Goal: Task Accomplishment & Management: Complete application form

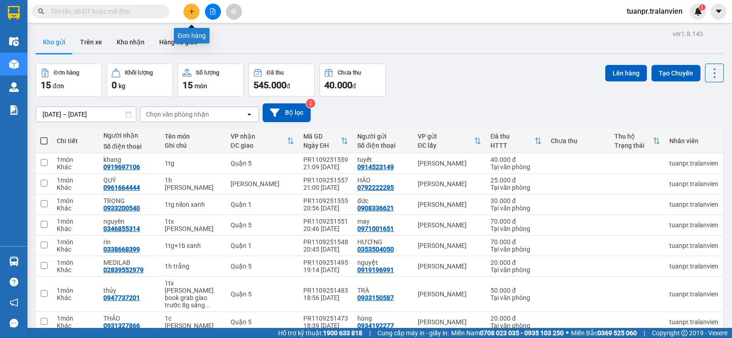
click at [190, 11] on icon "plus" at bounding box center [191, 11] width 6 height 6
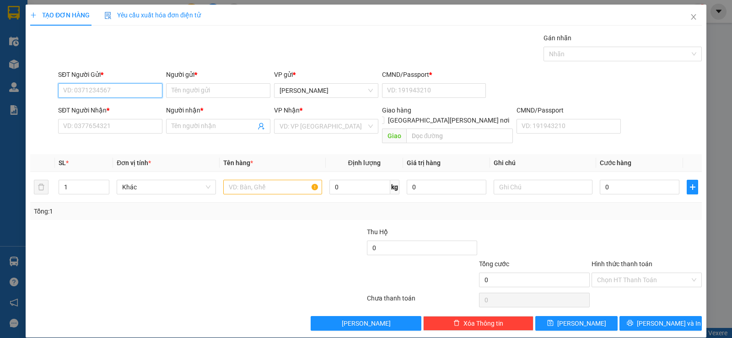
click at [119, 89] on input "SĐT Người Gửi *" at bounding box center [110, 90] width 104 height 15
click at [129, 113] on div "0388295774 - [PERSON_NAME] MỸ" at bounding box center [113, 109] width 101 height 10
type input "0388295774"
type input "NK THIỆN MỸ"
type input "058093005588"
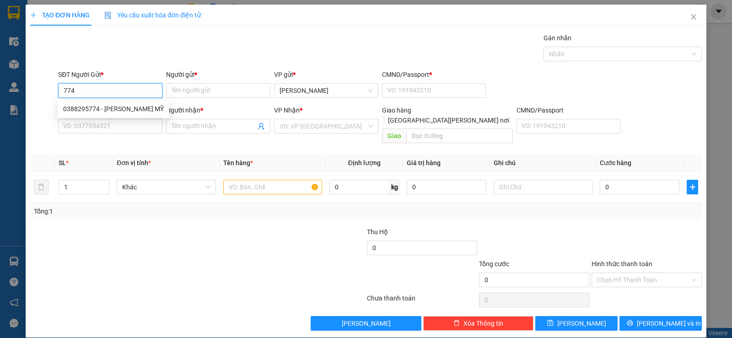
type input "0903068075"
type input "LABO NGUYỄN"
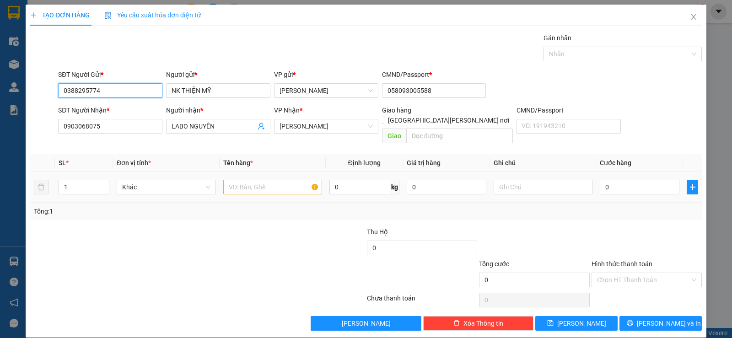
type input "0388295774"
click at [247, 180] on input "text" at bounding box center [272, 187] width 99 height 15
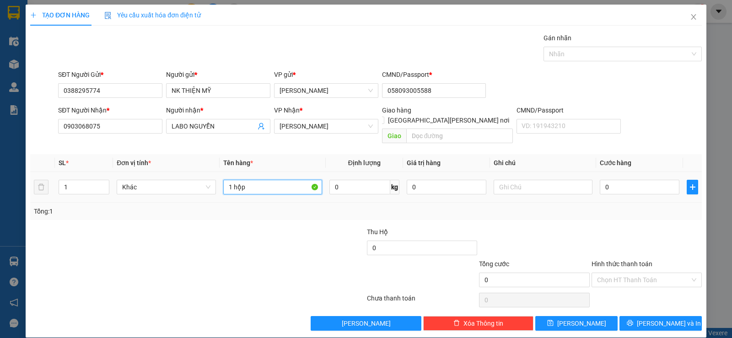
type input "1 hộp"
type input "2"
type input "20"
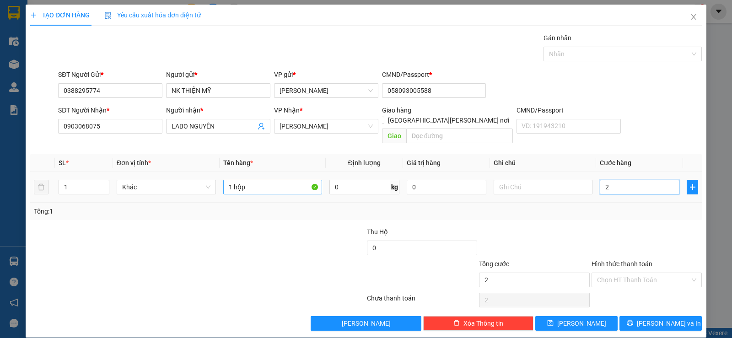
type input "20"
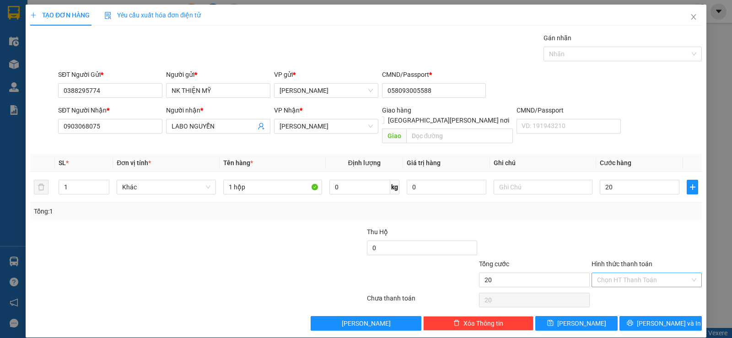
type input "20.000"
click at [658, 273] on input "Hình thức thanh toán" at bounding box center [643, 280] width 93 height 14
click at [629, 292] on div "Tại văn phòng" at bounding box center [640, 288] width 98 height 10
type input "0"
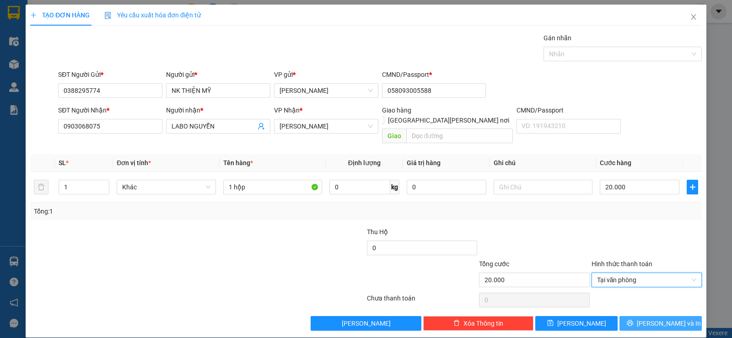
click at [655, 318] on span "[PERSON_NAME] và In" at bounding box center [669, 323] width 64 height 10
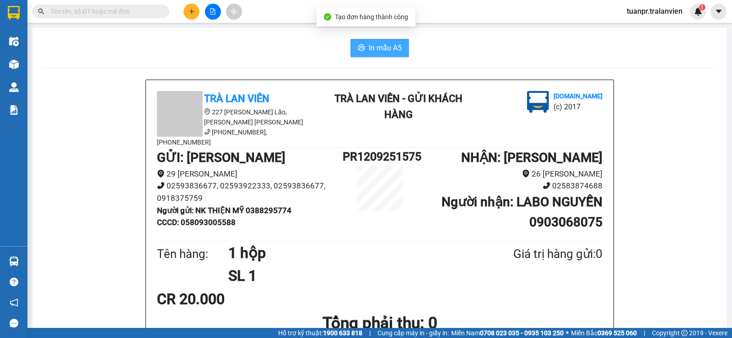
click at [397, 49] on span "In mẫu A5" at bounding box center [385, 47] width 33 height 11
